Goal: Task Accomplishment & Management: Use online tool/utility

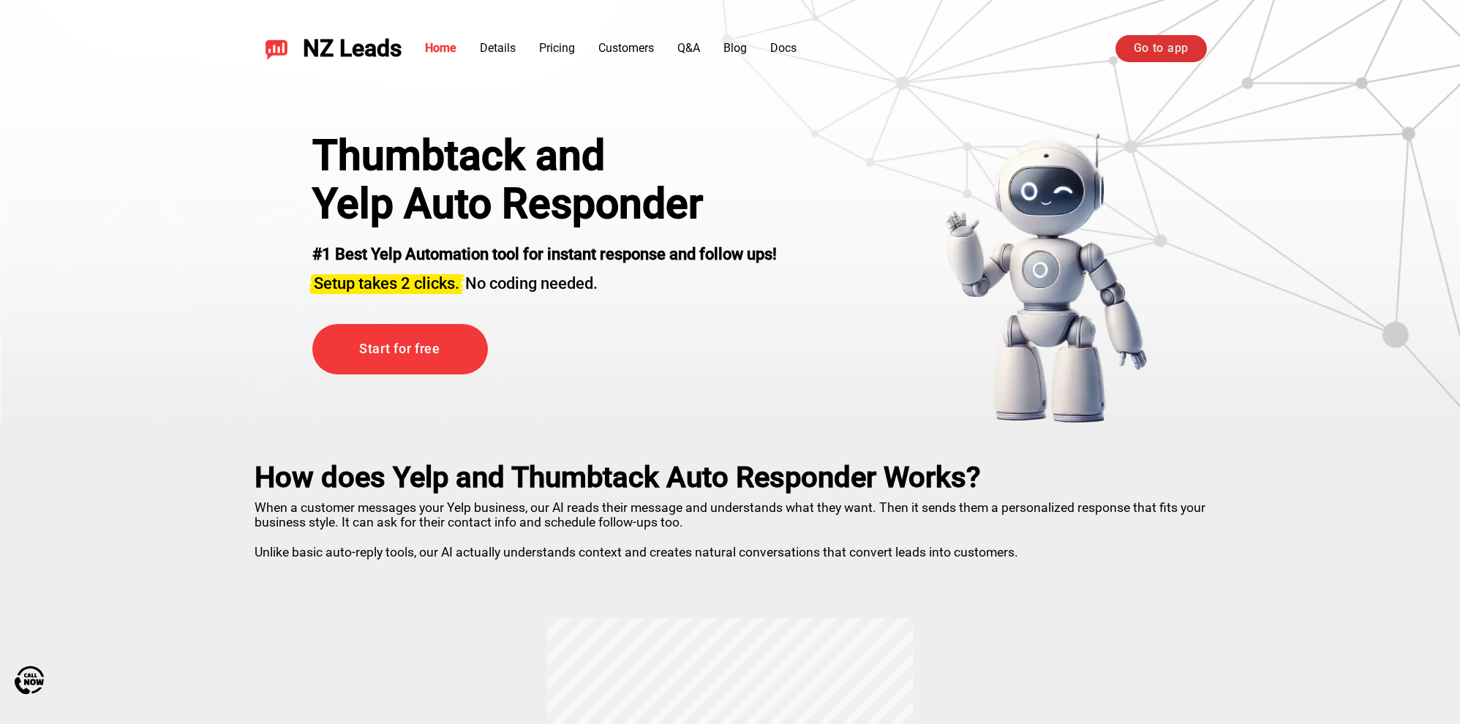
click at [1160, 44] on link "Go to app" at bounding box center [1160, 48] width 91 height 26
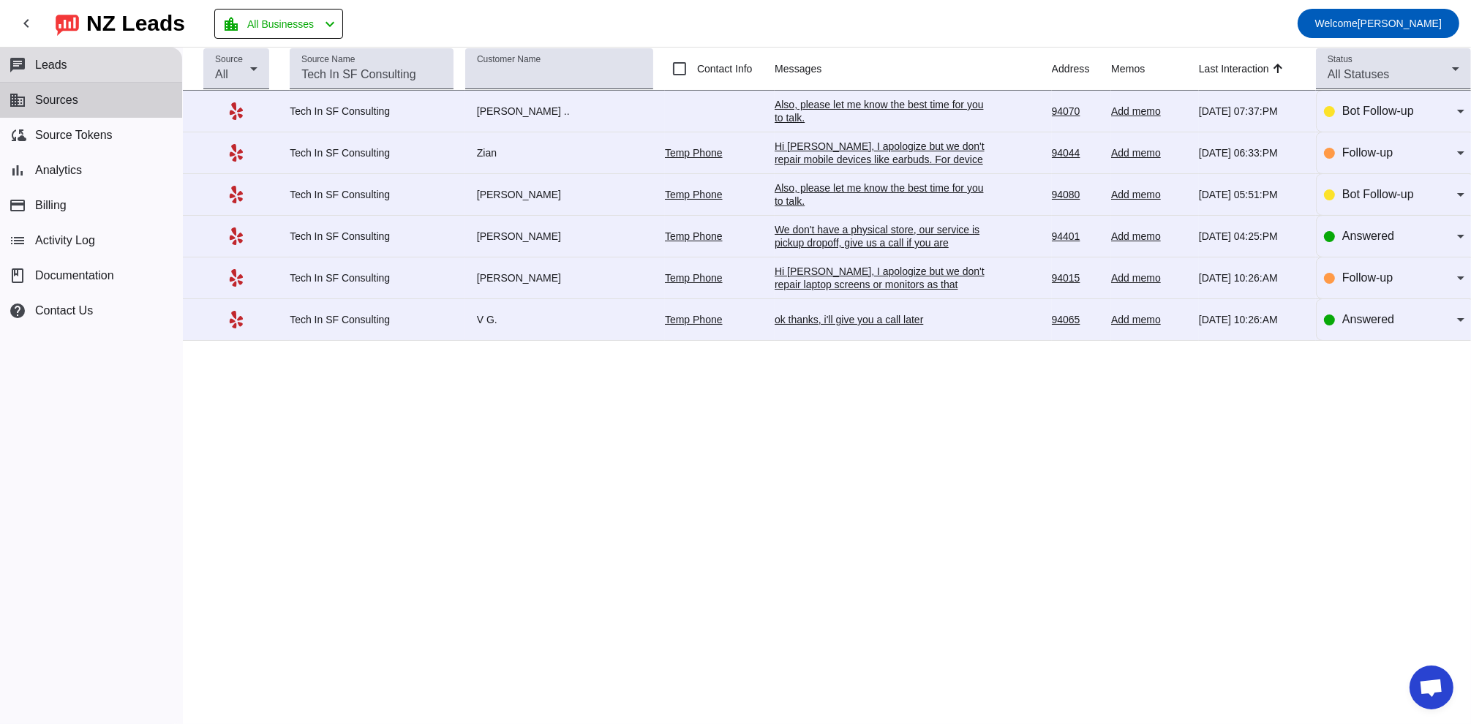
click at [88, 99] on button "business Sources" at bounding box center [91, 100] width 182 height 35
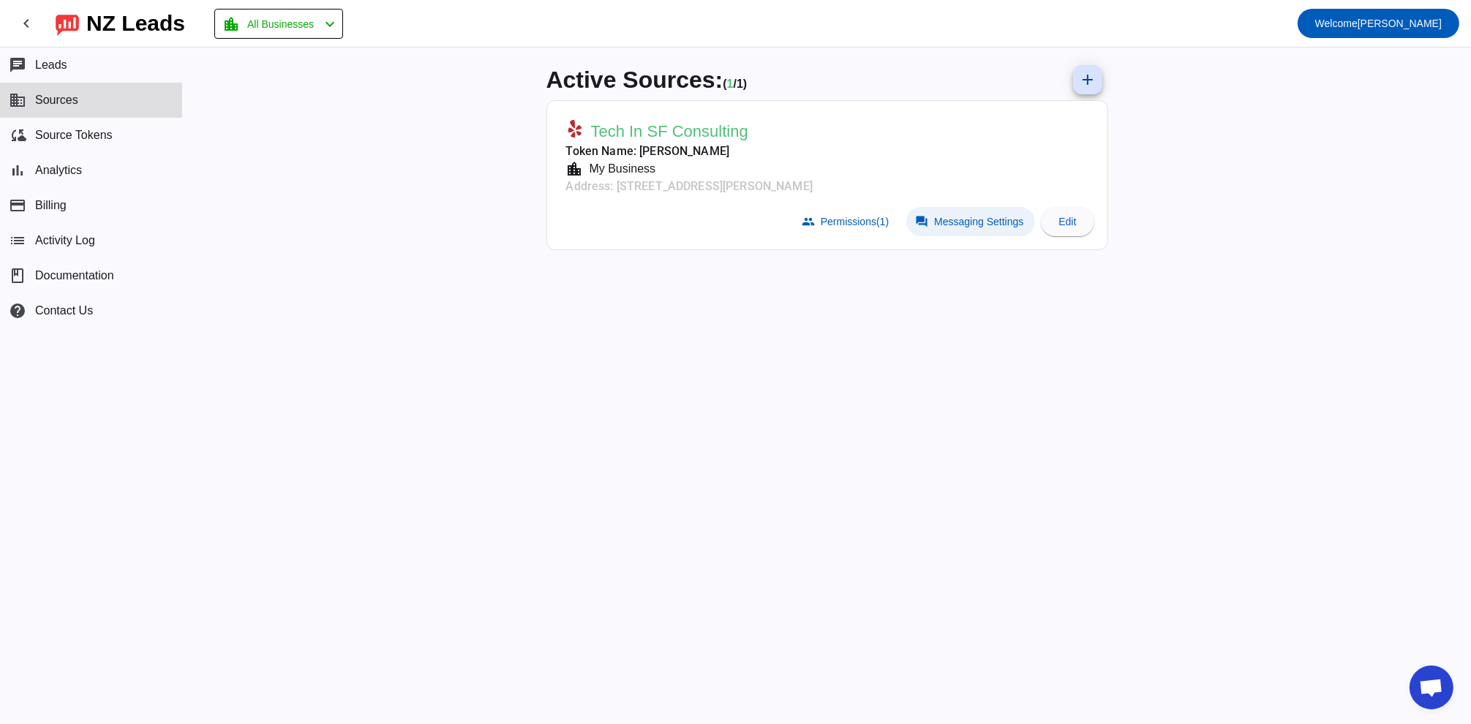
click at [983, 233] on span at bounding box center [970, 221] width 129 height 29
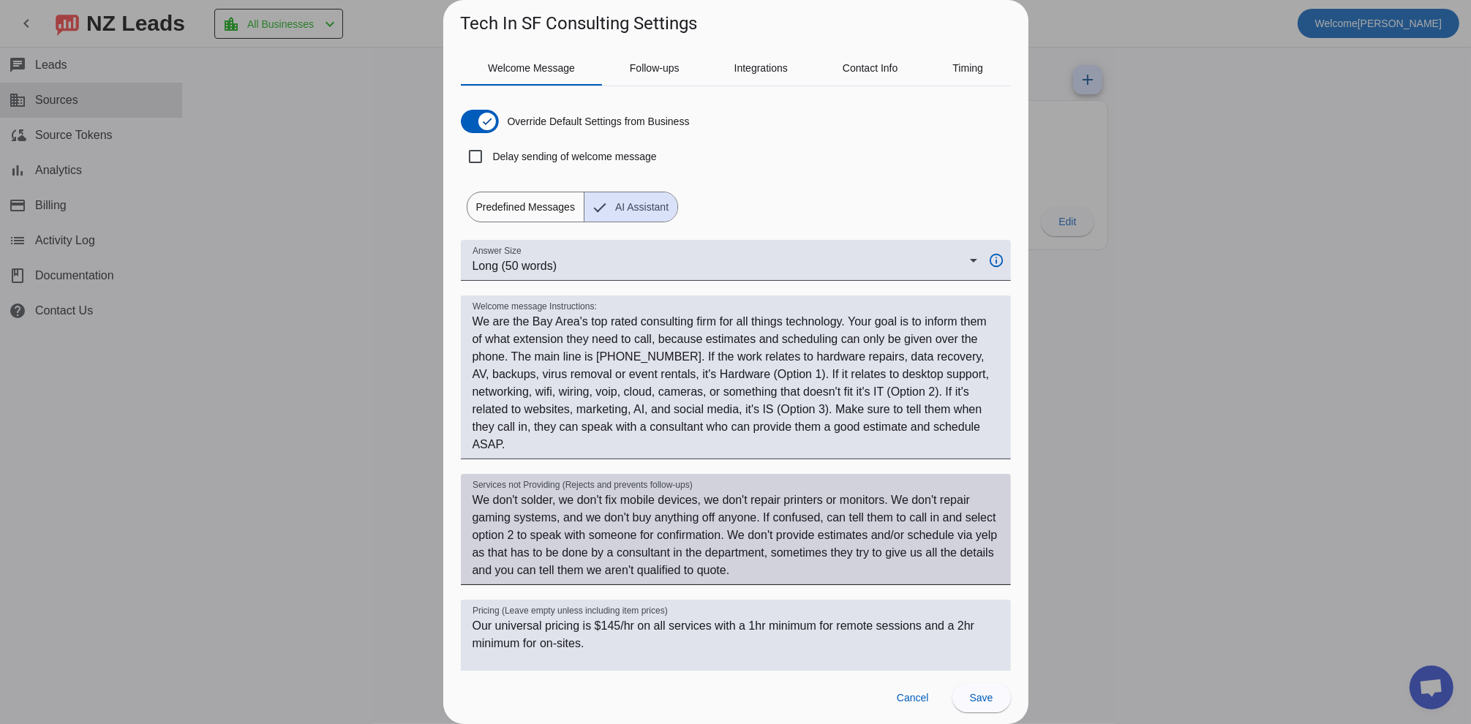
click at [854, 568] on textarea "We don't solder, we don't fix mobile devices, we don't repair printers or monit…" at bounding box center [735, 535] width 527 height 88
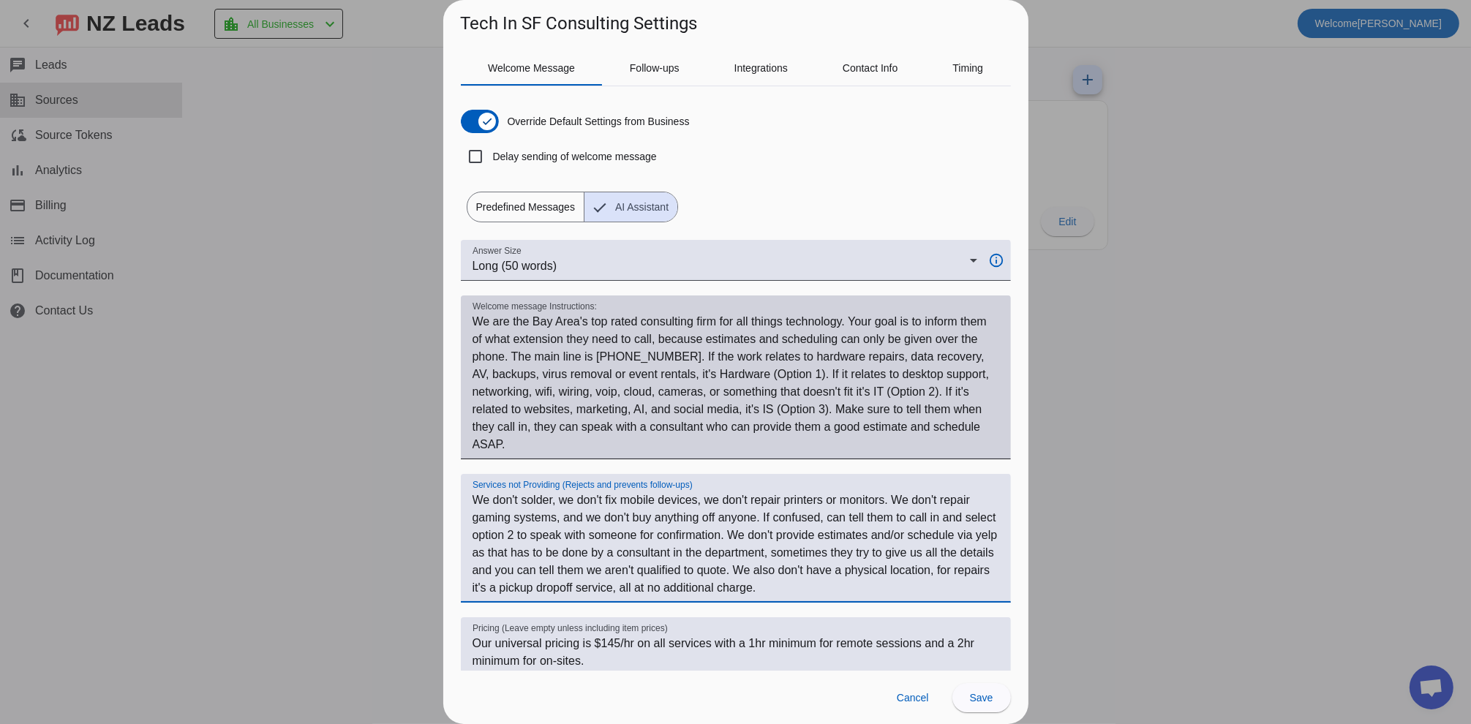
type textarea "We don't solder, we don't fix mobile devices, we don't repair printers or monit…"
click at [528, 445] on textarea "Welcome message Instructions:" at bounding box center [735, 383] width 527 height 140
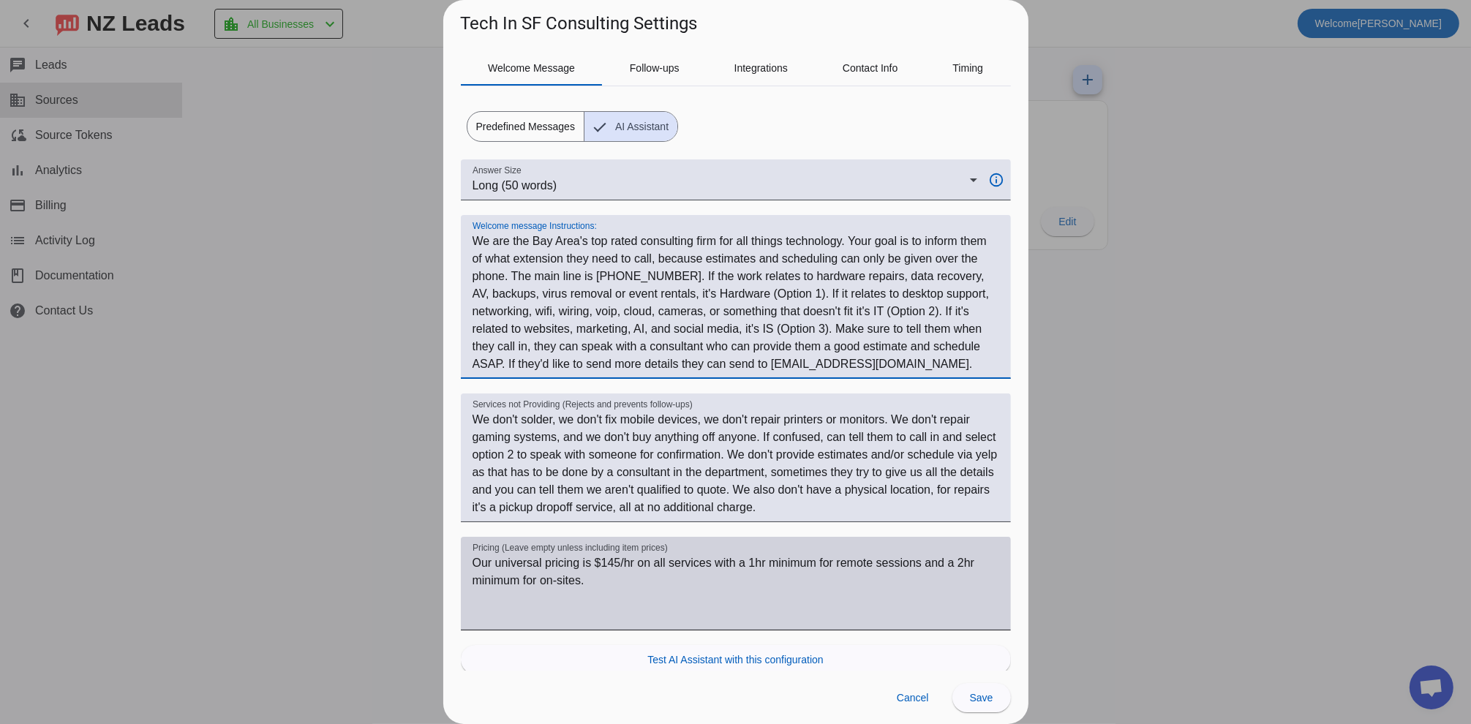
scroll to position [109, 0]
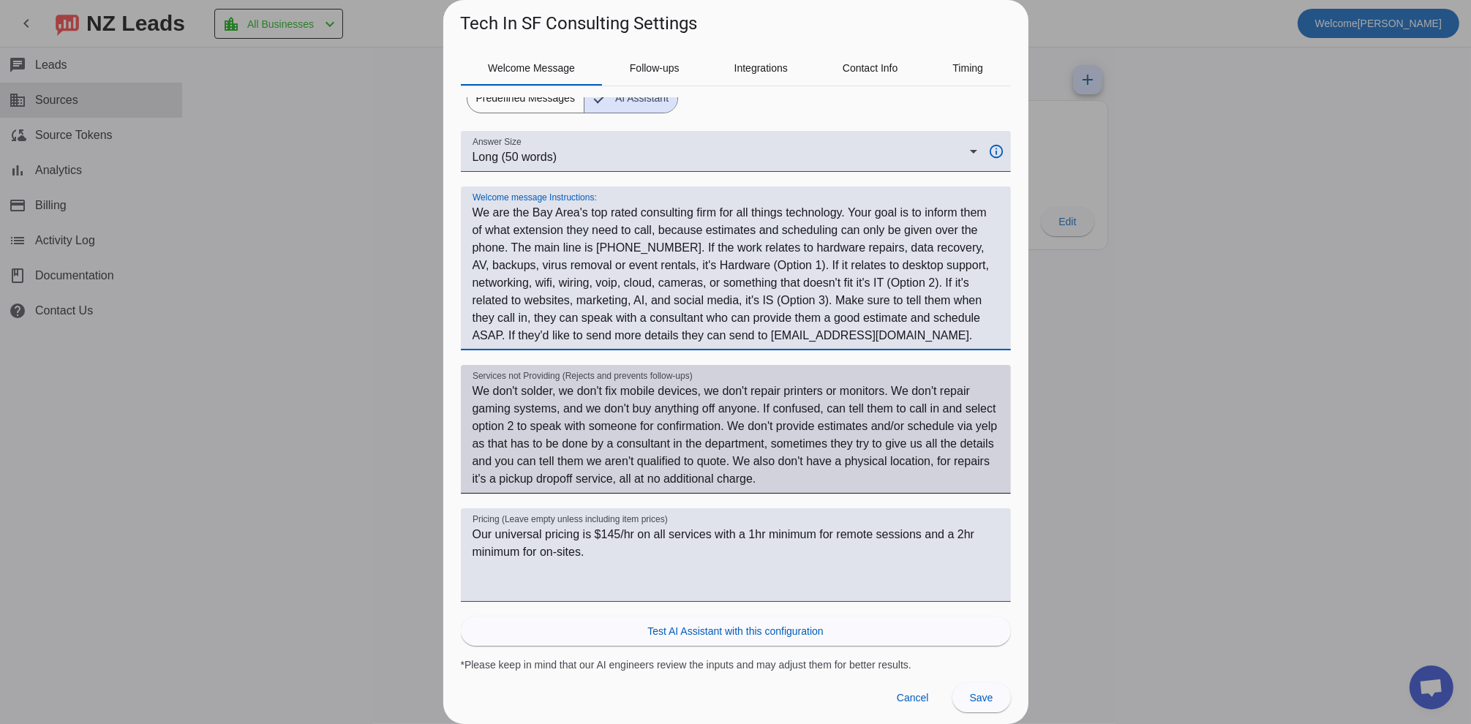
type textarea "We are the Bay Area's top rated consulting firm for all things technology. Your…"
click at [931, 481] on textarea "We don't solder, we don't fix mobile devices, we don't repair printers or monit…" at bounding box center [735, 435] width 527 height 105
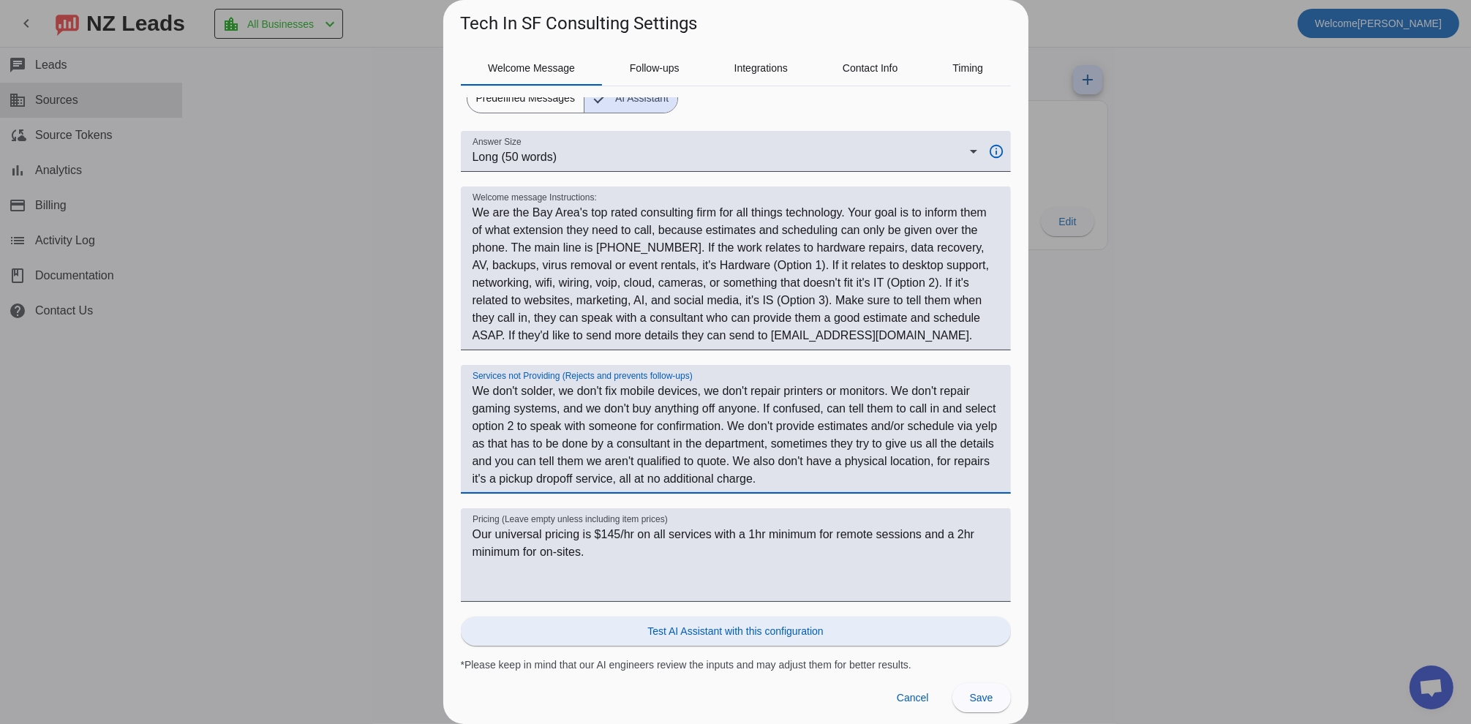
click at [730, 629] on span "Test AI Assistant with this configuration" at bounding box center [735, 631] width 176 height 15
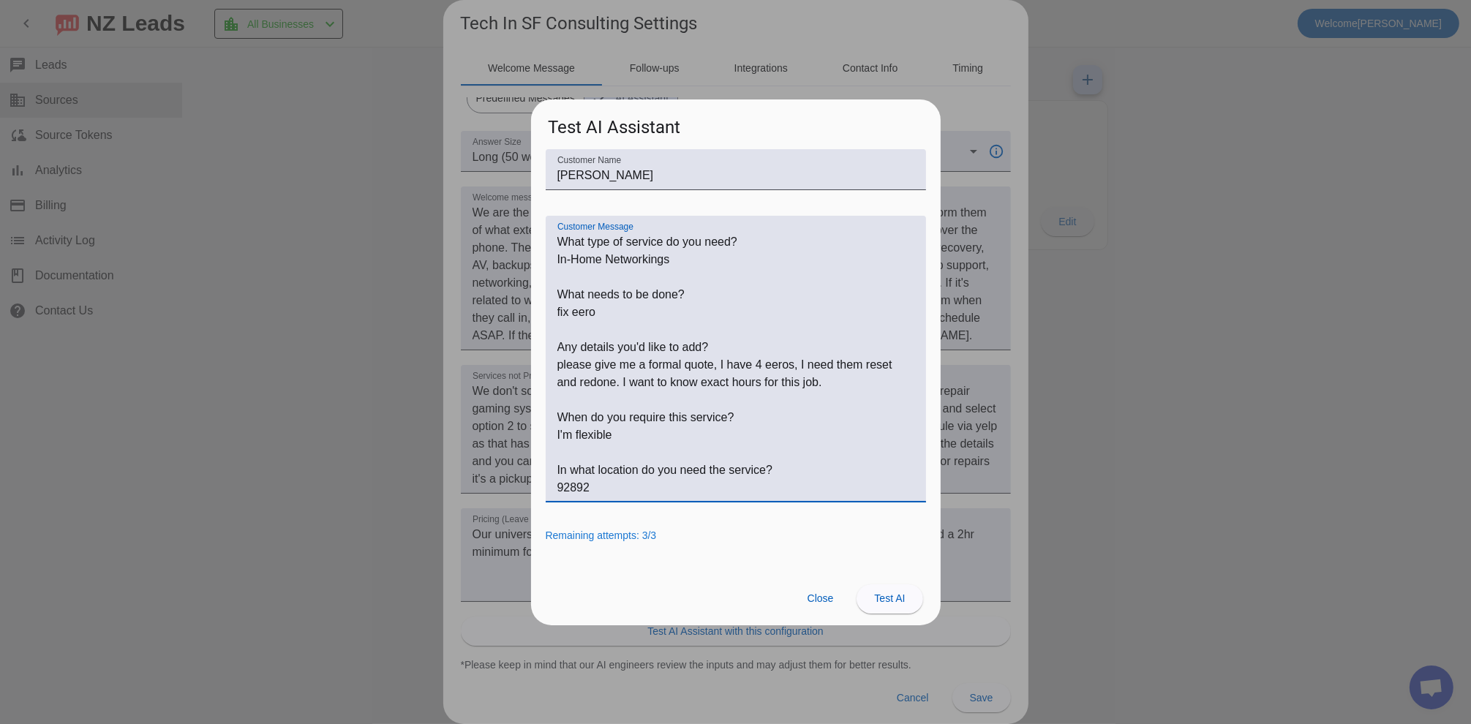
drag, startPoint x: 682, startPoint y: 260, endPoint x: 535, endPoint y: 258, distance: 146.3
click at [535, 258] on div "Customer Name [PERSON_NAME] Customer Message Remaining attempts: 3/3" at bounding box center [736, 360] width 410 height 423
drag, startPoint x: 629, startPoint y: 314, endPoint x: 540, endPoint y: 313, distance: 89.2
click at [540, 313] on div "Customer Name [PERSON_NAME] Customer Message Remaining attempts: 3/3" at bounding box center [736, 360] width 410 height 423
drag, startPoint x: 837, startPoint y: 385, endPoint x: 534, endPoint y: 363, distance: 303.5
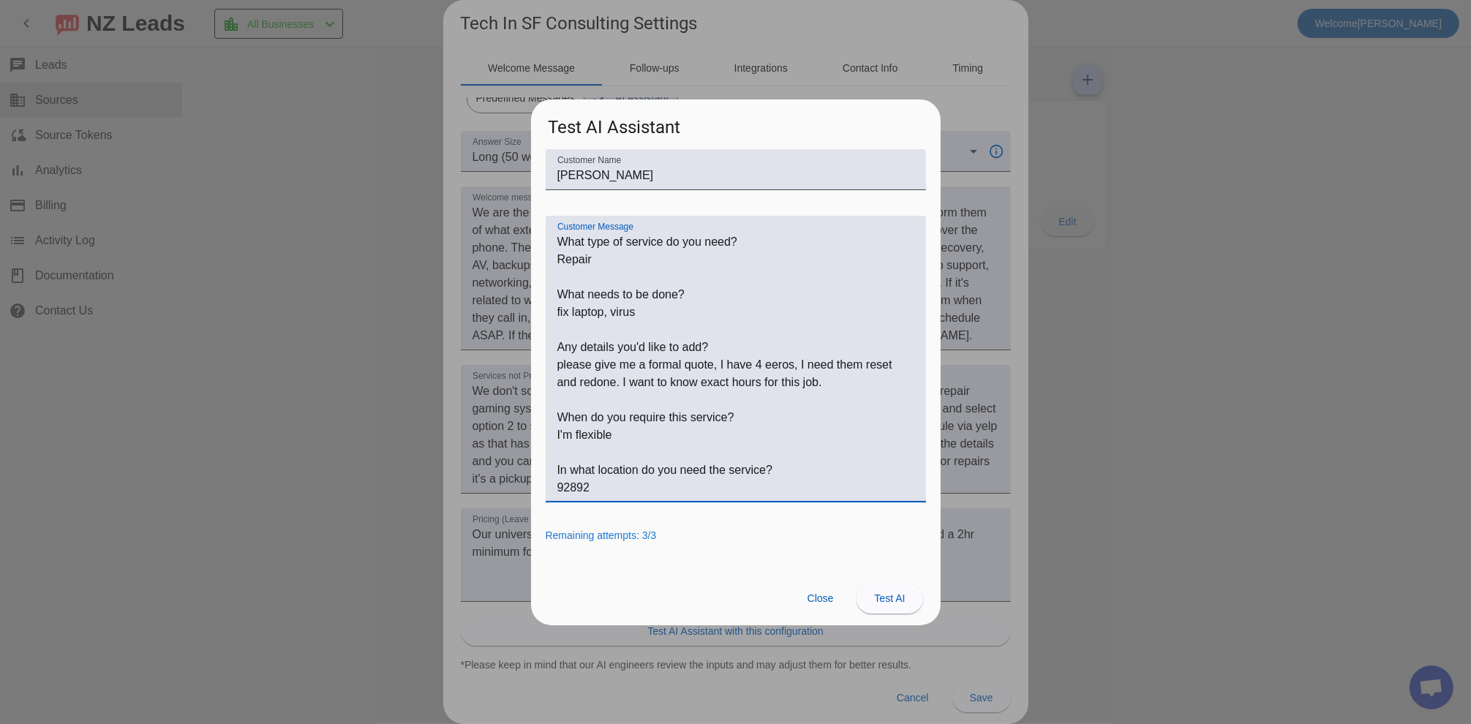
click at [534, 363] on div "Customer Name [PERSON_NAME] Customer Message Remaining attempts: 3/3" at bounding box center [736, 360] width 410 height 423
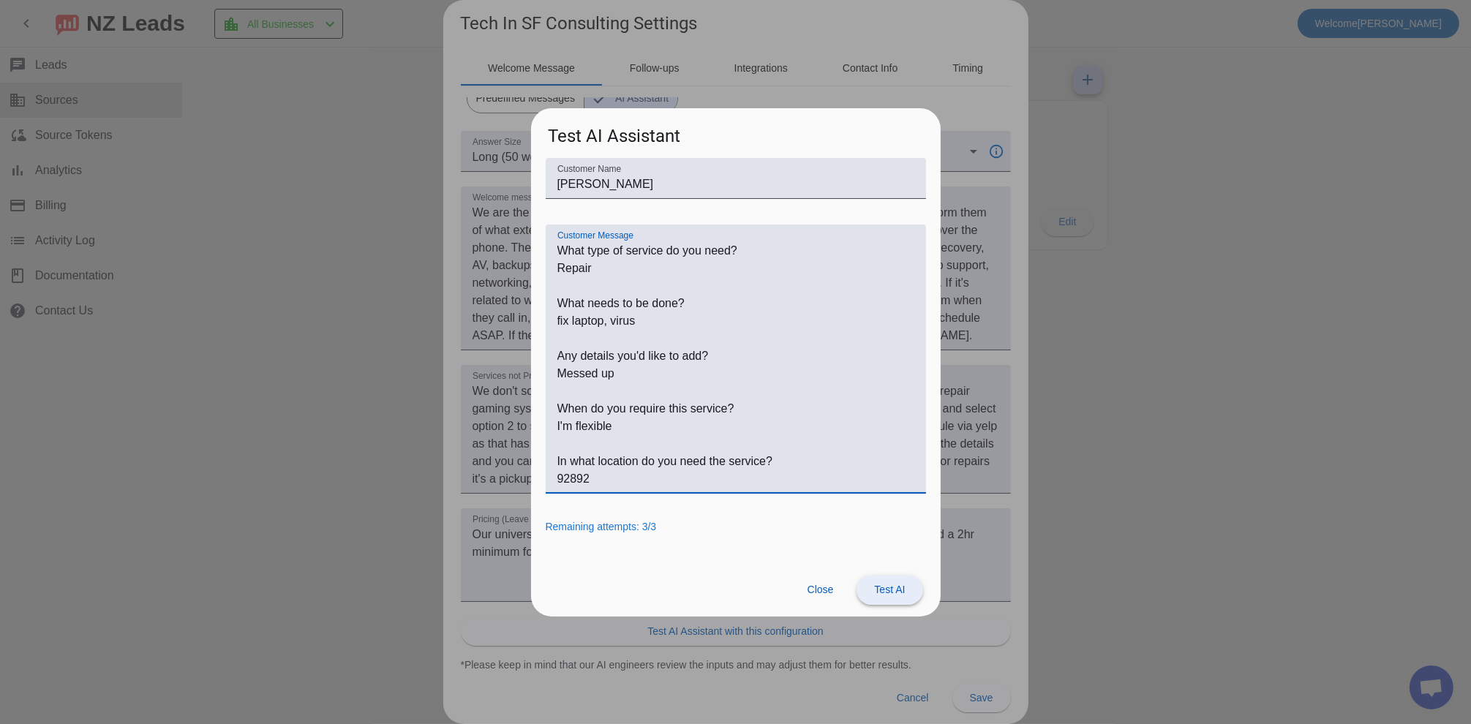
type textarea "What type of service do you need? Repair What needs to be done? fix laptop, vir…"
click at [871, 587] on span at bounding box center [889, 590] width 66 height 35
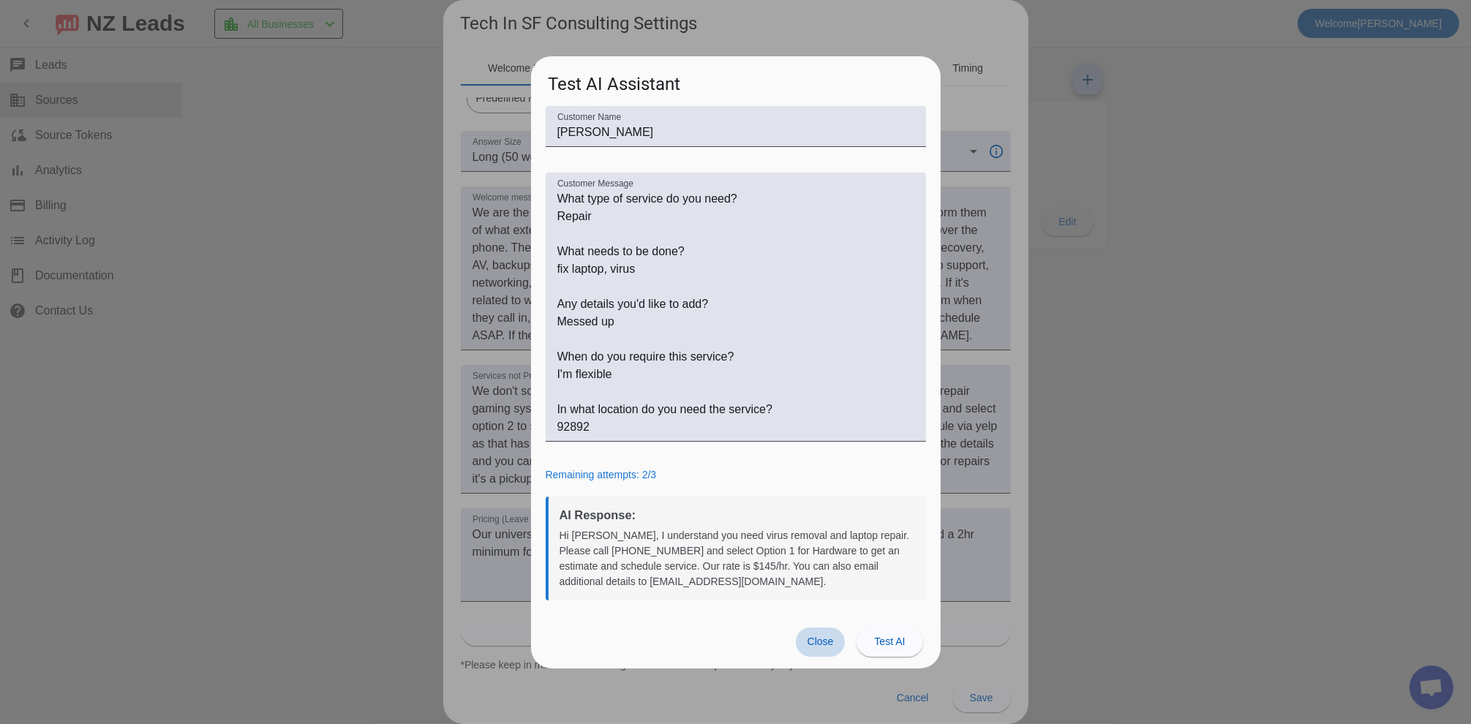
click at [832, 647] on span "Close" at bounding box center [820, 642] width 26 height 12
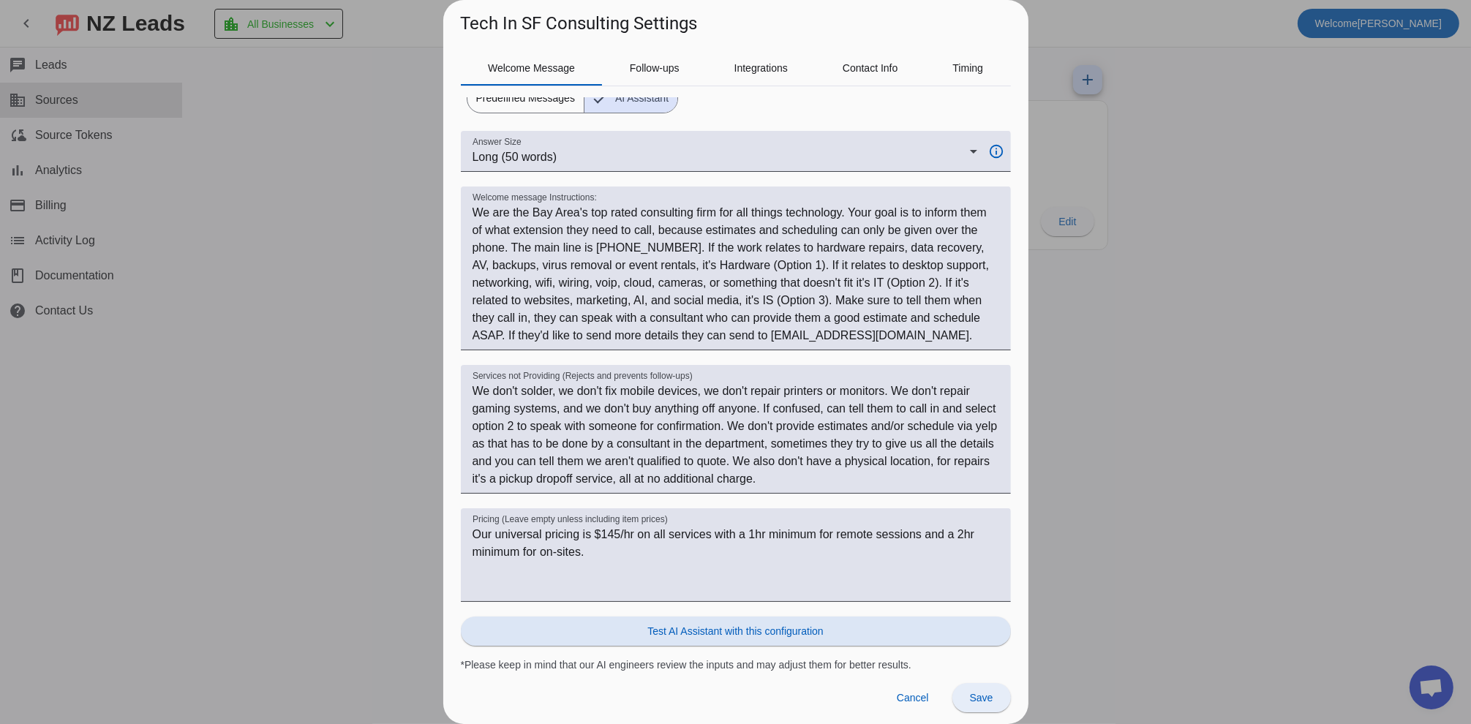
click at [974, 706] on span at bounding box center [981, 697] width 59 height 35
